Goal: Transaction & Acquisition: Purchase product/service

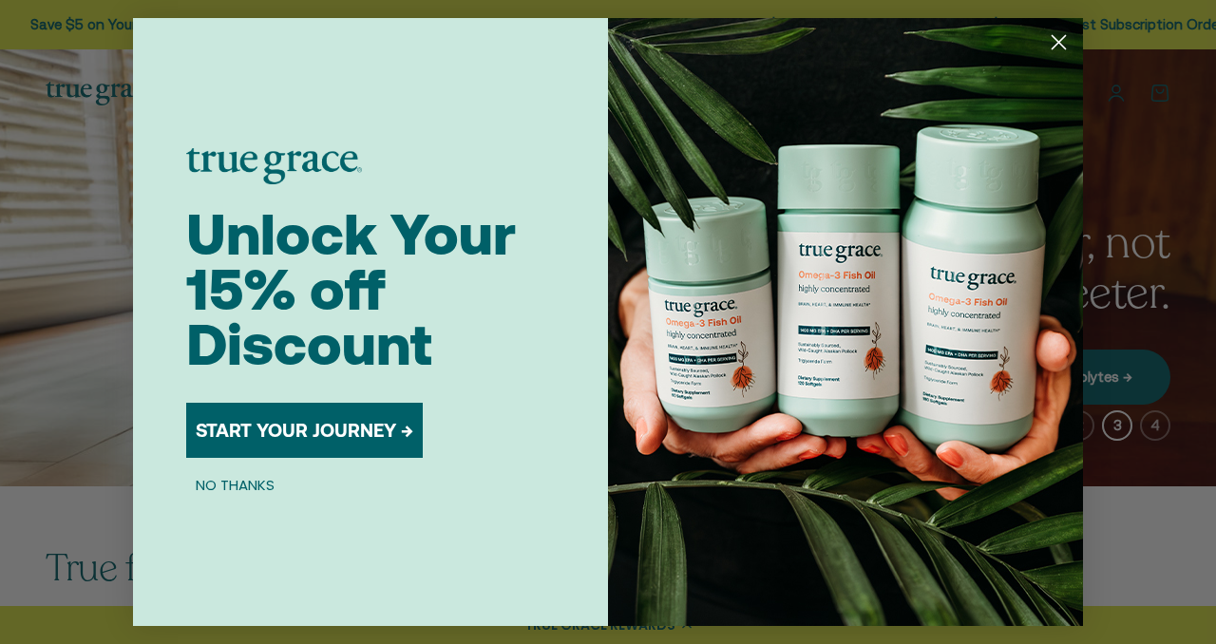
click at [245, 478] on button "NO THANKS" at bounding box center [235, 484] width 98 height 23
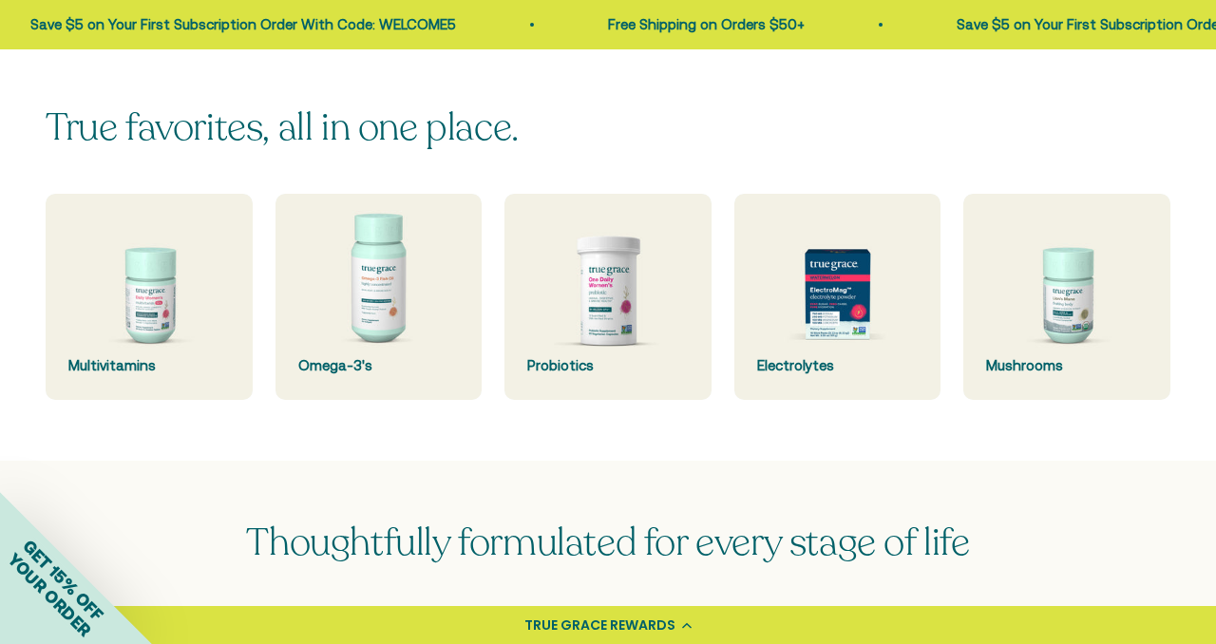
scroll to position [456, 0]
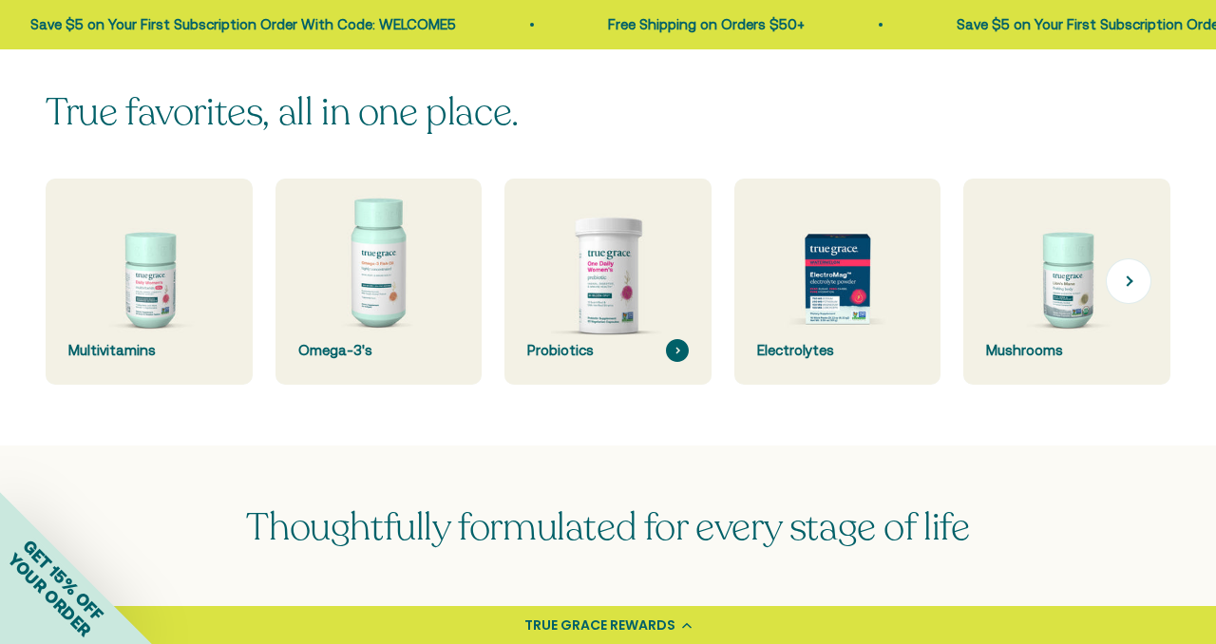
click at [629, 276] on img at bounding box center [608, 281] width 219 height 219
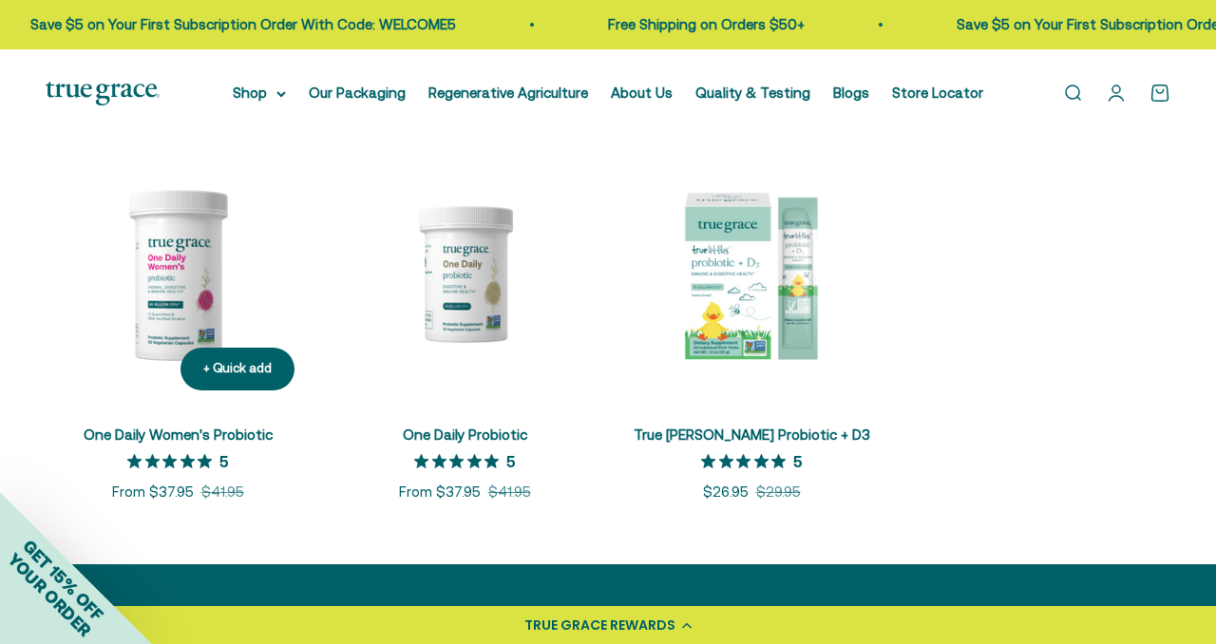
click at [167, 303] on img at bounding box center [178, 274] width 264 height 264
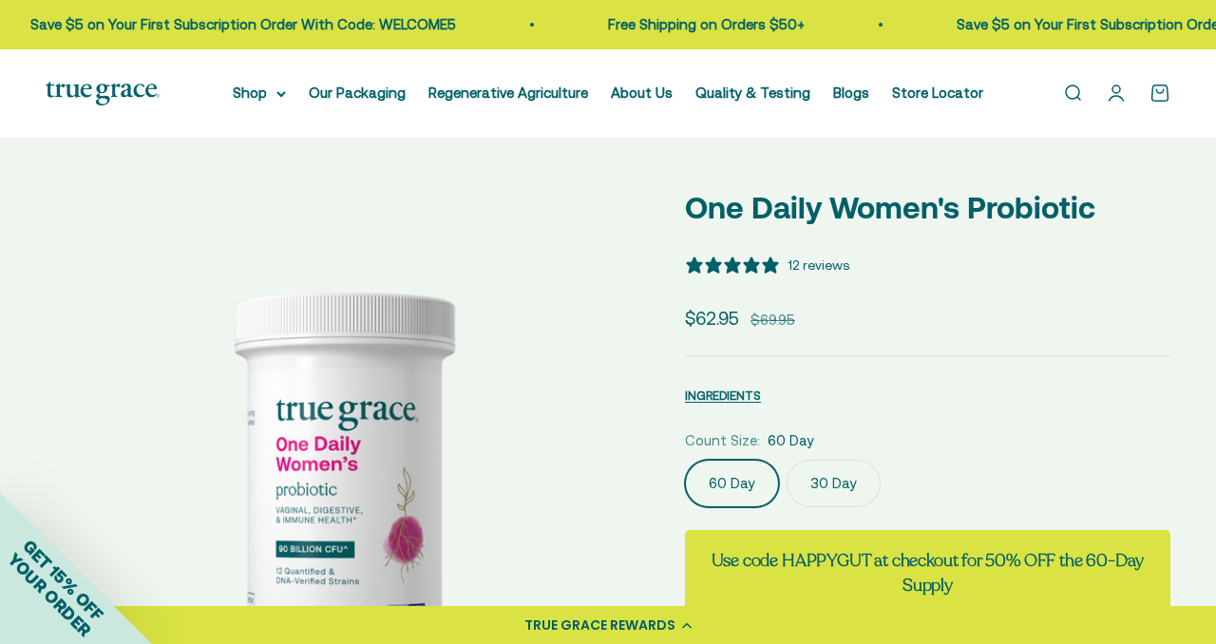
select select "3"
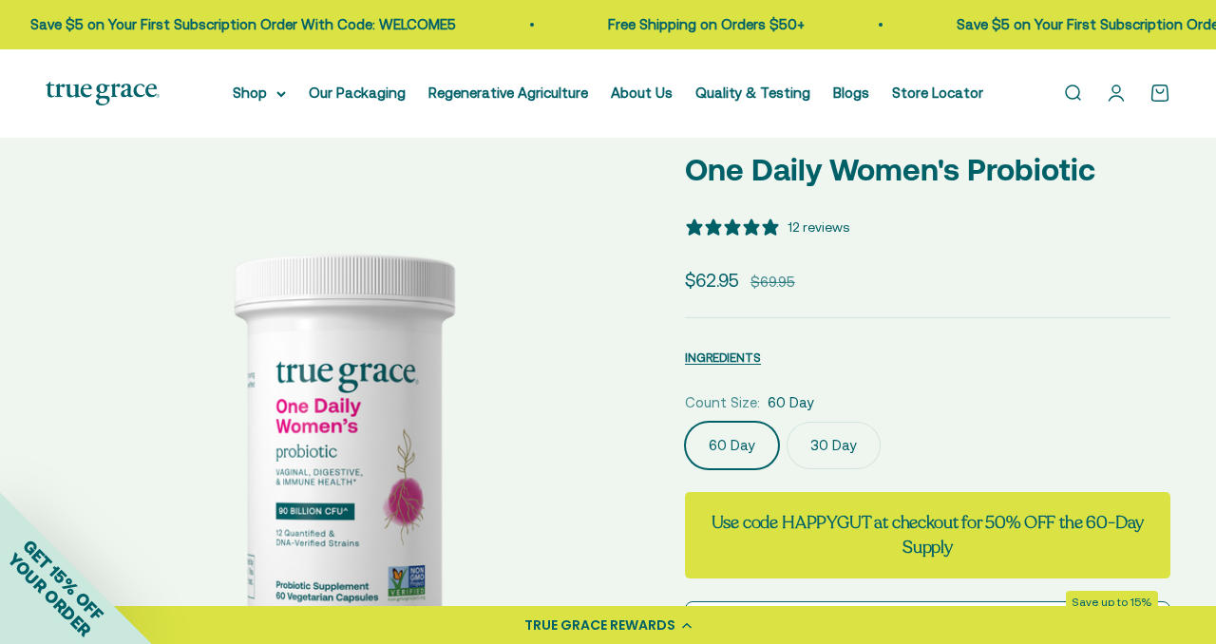
scroll to position [114, 0]
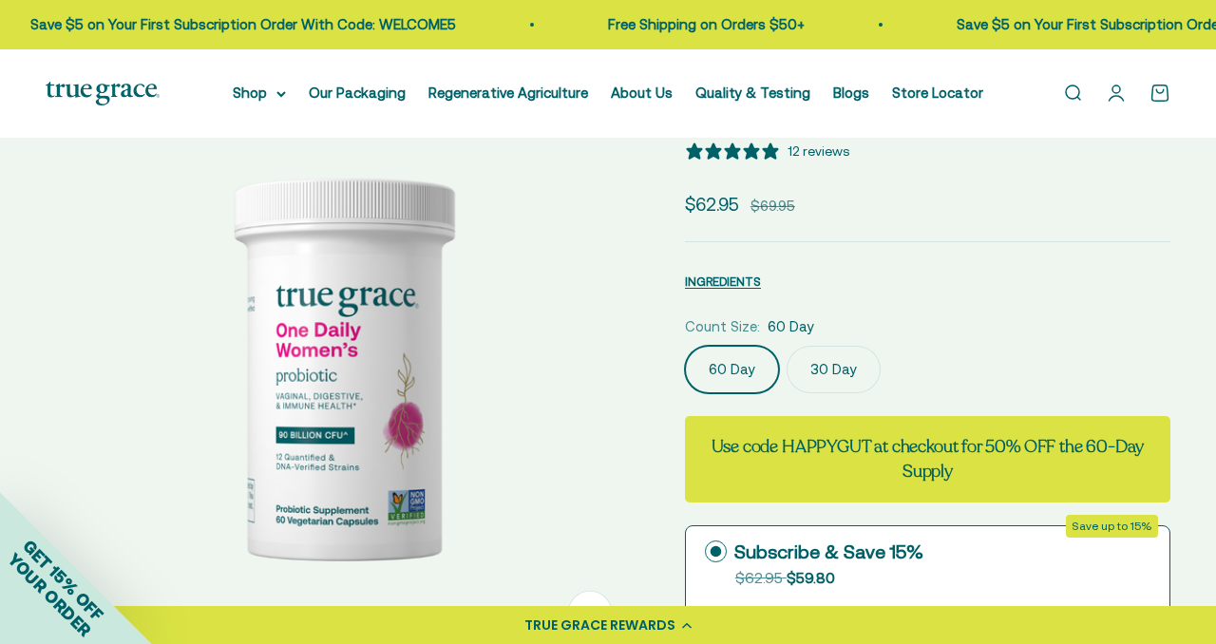
click at [824, 370] on label "30 Day" at bounding box center [833, 369] width 94 height 47
click at [685, 346] on input "30 Day" at bounding box center [684, 345] width 1 height 1
